Goal: Find specific page/section: Locate a particular part of the current website

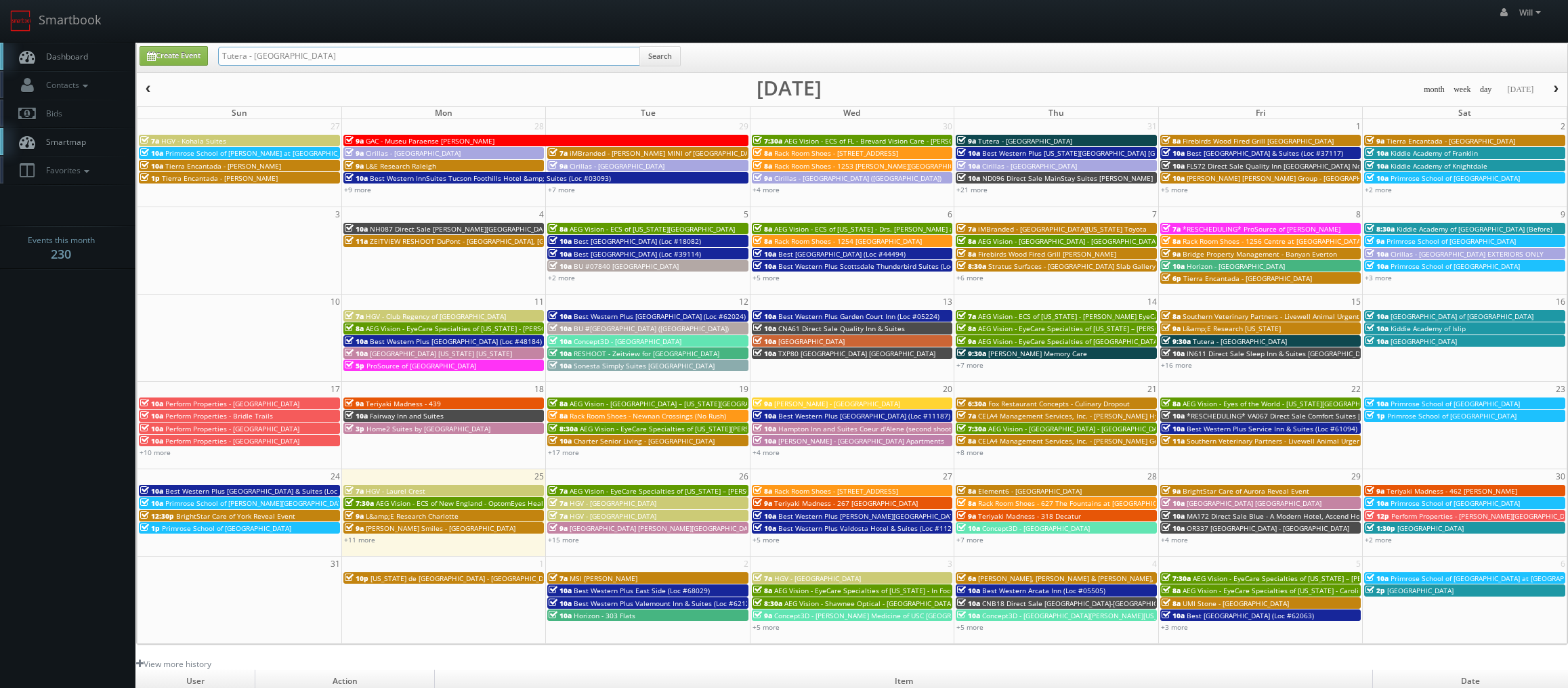
drag, startPoint x: 287, startPoint y: 50, endPoint x: 140, endPoint y: 20, distance: 150.0
click at [140, 20] on body "Smartbook Toggle Side Navigation Toggle Top Navigation Will Will Profile Logout…" at bounding box center [784, 461] width 1568 height 923
paste input "(08-21-25) L&E Research Columbus (PANOS for hallways-entrances)"
drag, startPoint x: 356, startPoint y: 53, endPoint x: 855, endPoint y: 98, distance: 501.0
click at [855, 98] on div "Create Event (08-21-25) L&E Research Columbus (PANOS for hallways-entrances) Se…" at bounding box center [852, 344] width 1432 height 602
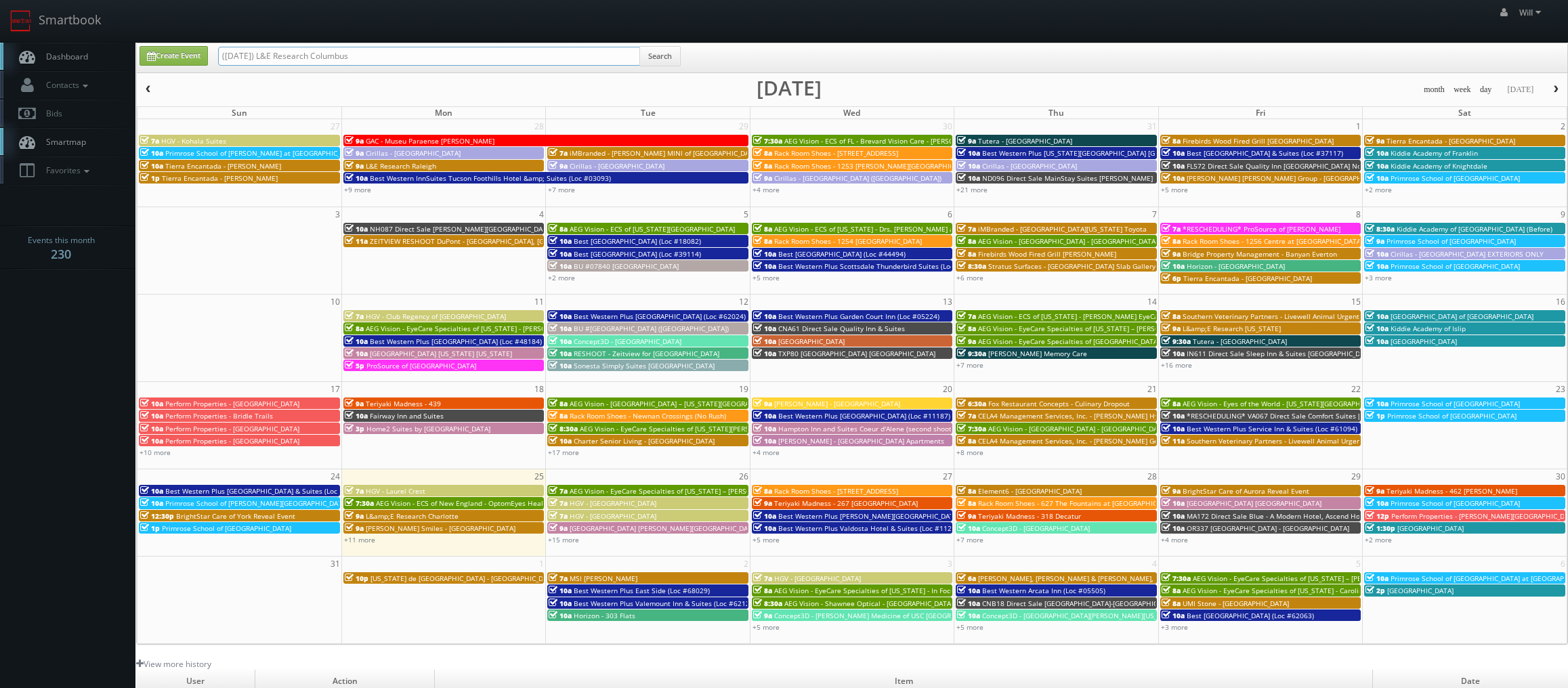
type input "(08-21-25) L&E Research Columbus"
drag, startPoint x: 265, startPoint y: 54, endPoint x: -356, endPoint y: -102, distance: 640.3
click at [0, 0] on html "Smartbook Toggle Side Navigation Toggle Top Navigation Will Will Profile Logout…" at bounding box center [784, 461] width 1568 height 923
type input "L&E Research Columbus"
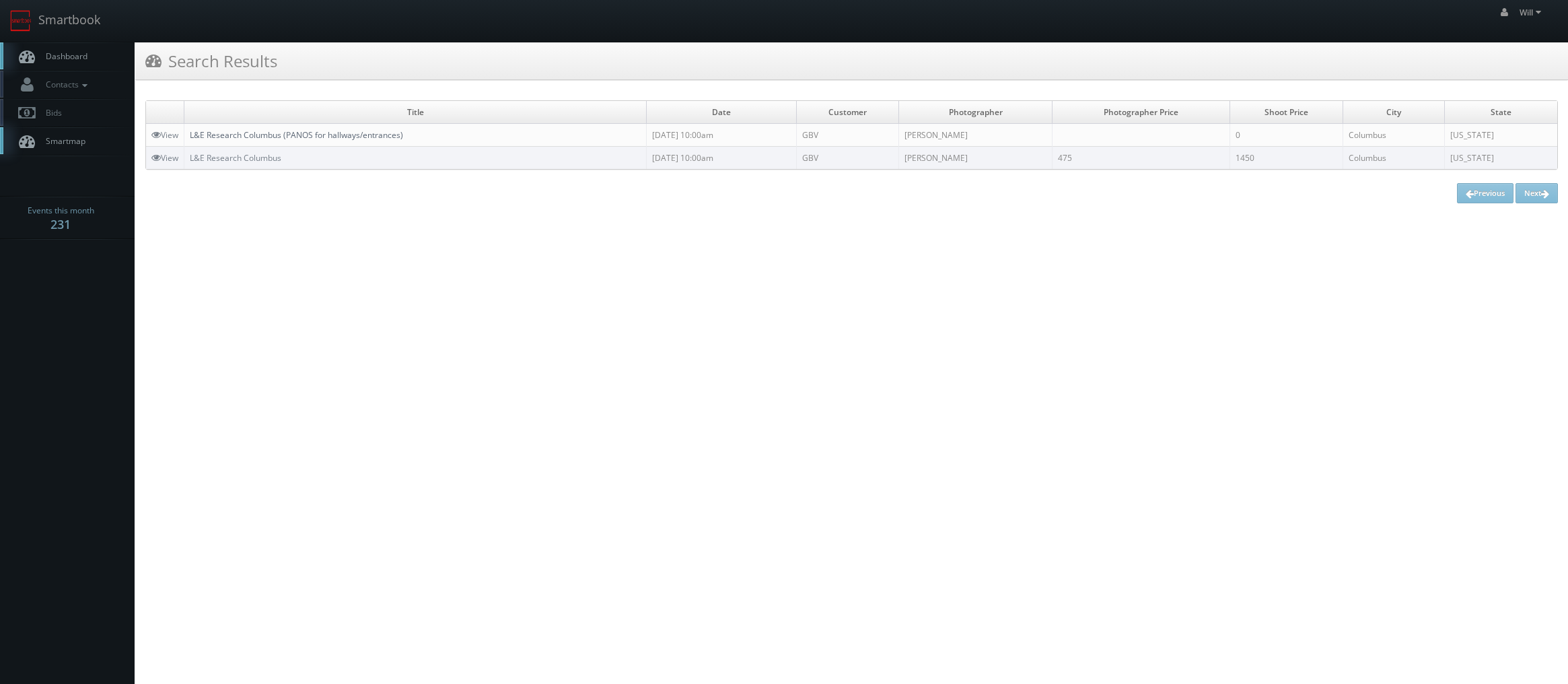
click at [239, 134] on link "L&E Research Columbus (PANOS for hallways/entrances)" at bounding box center [296, 135] width 213 height 11
